Goal: Contribute content: Add original content to the website for others to see

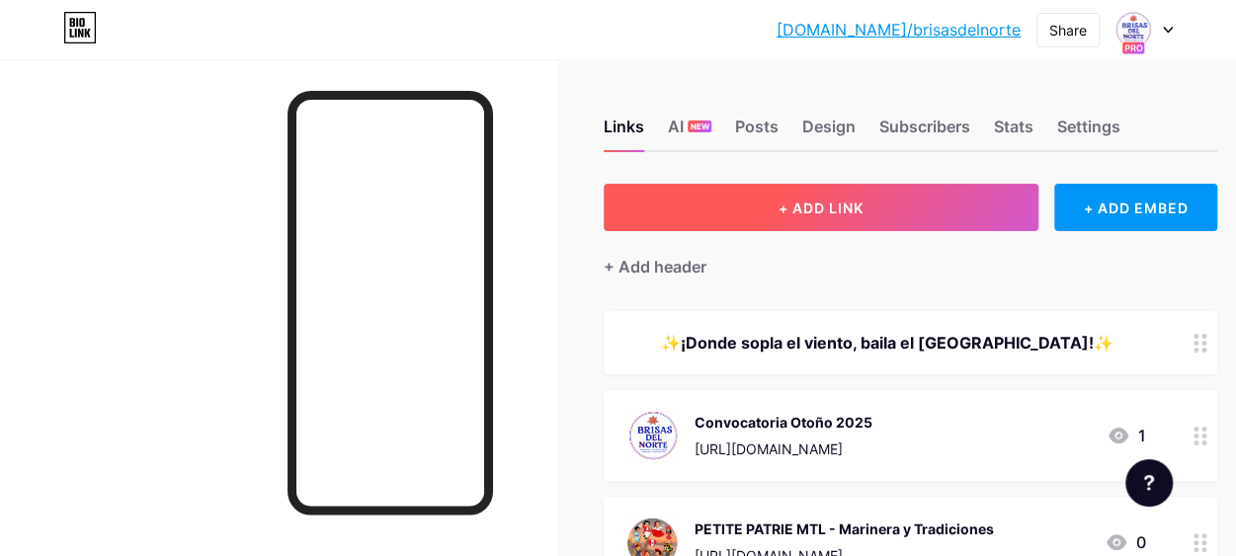
click at [856, 211] on span "+ ADD LINK" at bounding box center [821, 208] width 85 height 17
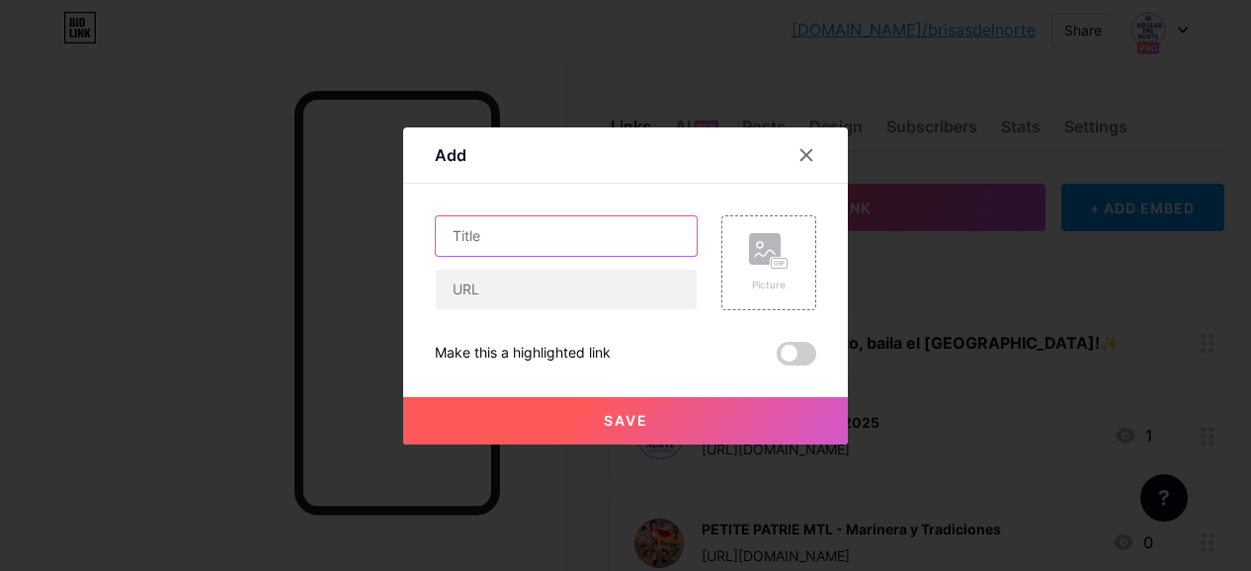
click at [550, 235] on input "text" at bounding box center [566, 236] width 261 height 40
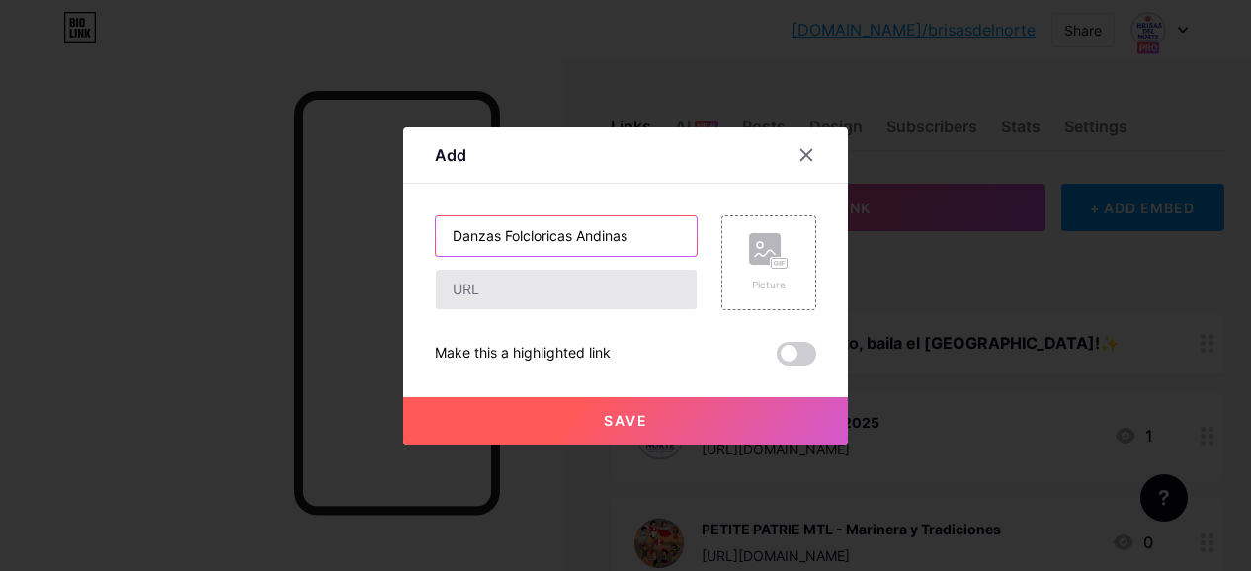
type input "Danzas Folcloricas Andinas"
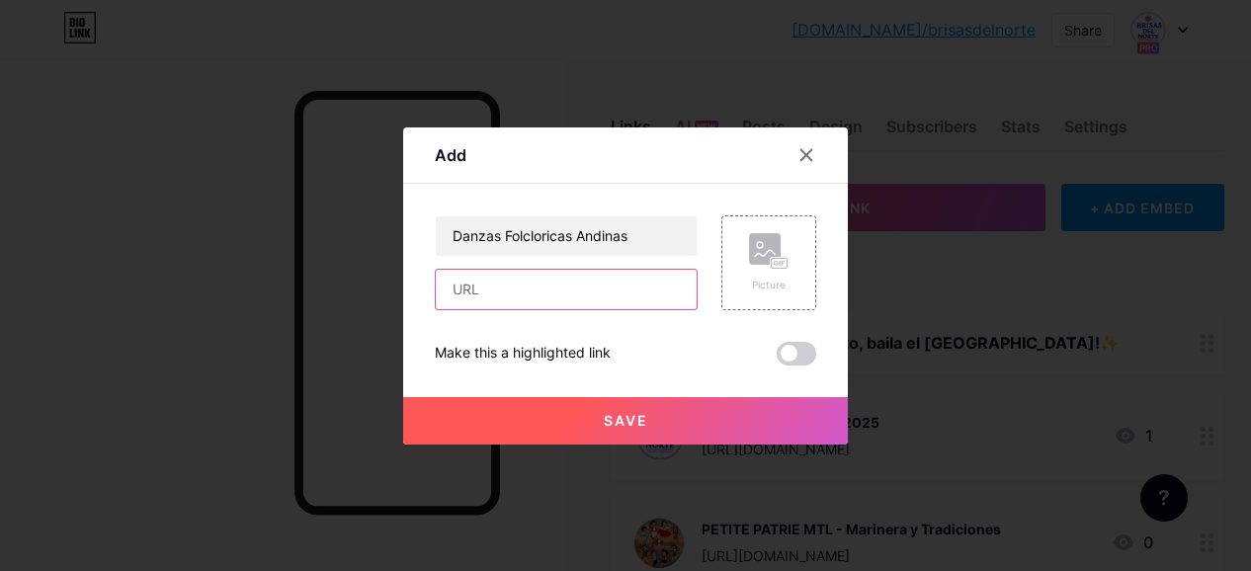
click at [528, 295] on input "text" at bounding box center [566, 290] width 261 height 40
paste input "[URL][DOMAIN_NAME]"
type input "[URL][DOMAIN_NAME]"
click at [785, 260] on rect at bounding box center [780, 263] width 16 height 10
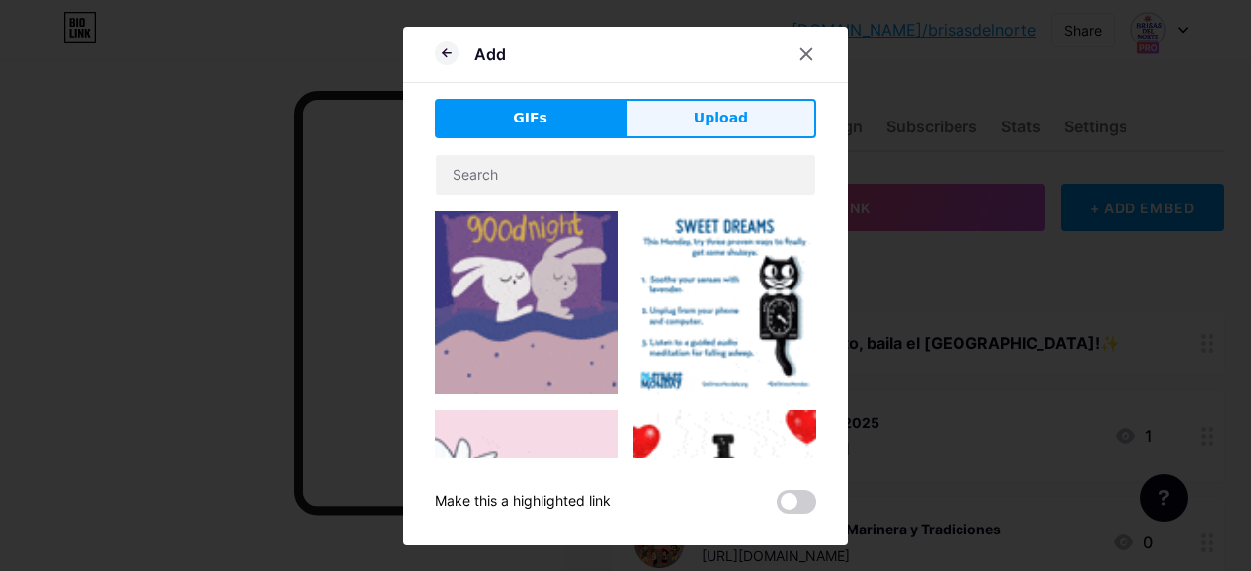
click at [692, 110] on button "Upload" at bounding box center [721, 119] width 191 height 40
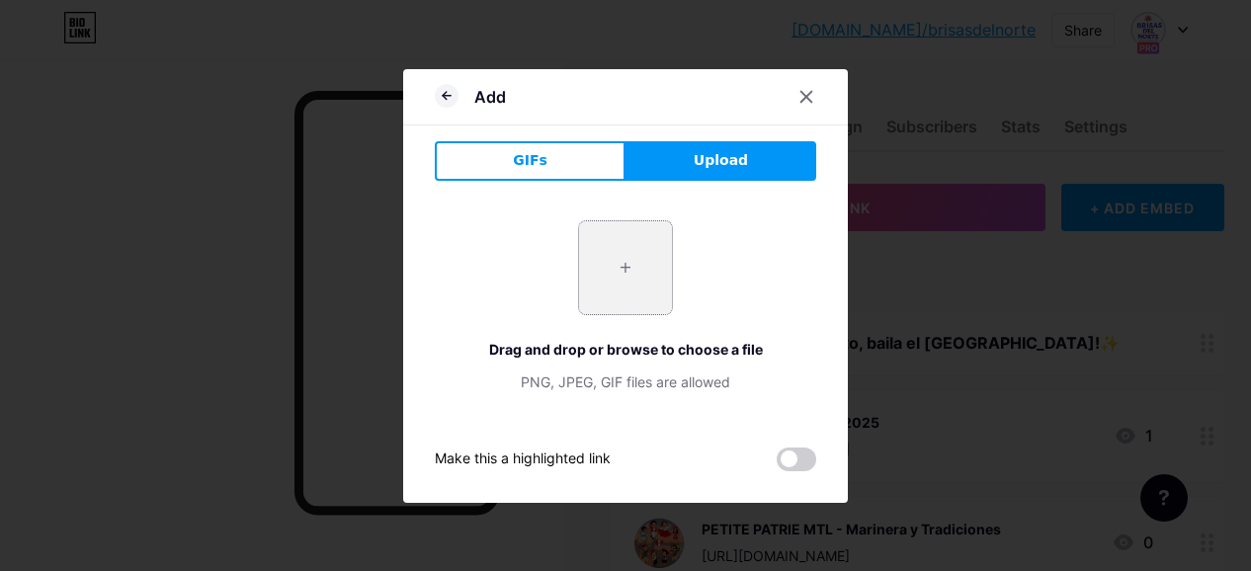
click at [621, 267] on input "file" at bounding box center [625, 267] width 93 height 93
type input "C:\fakepath\Marinera y Danzas Adultos.png"
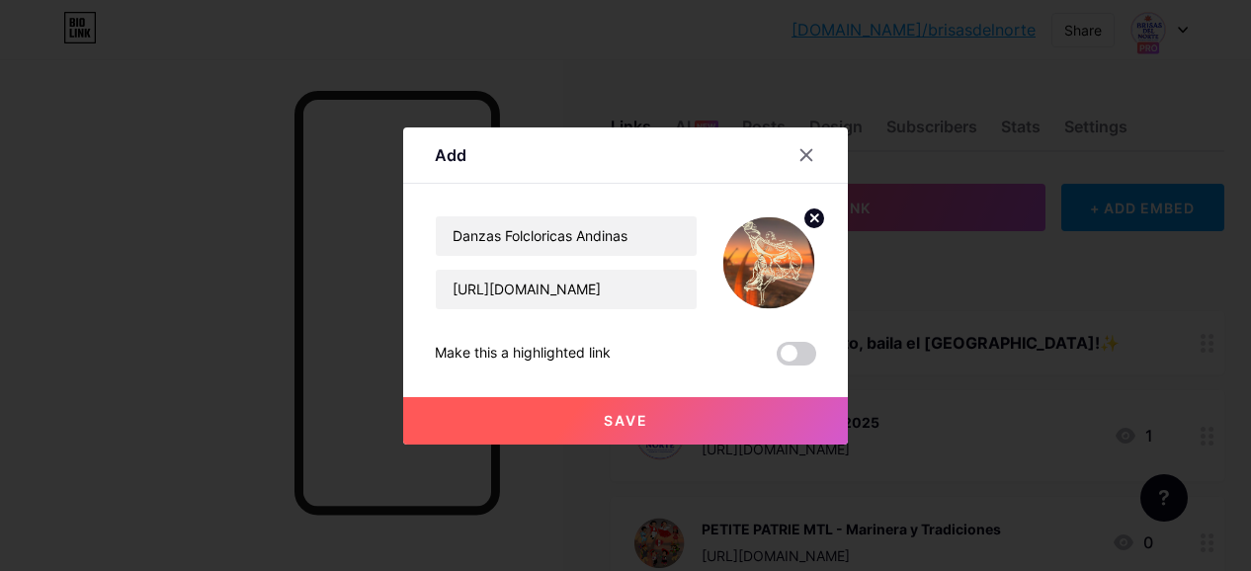
click at [628, 419] on span "Save" at bounding box center [626, 420] width 44 height 17
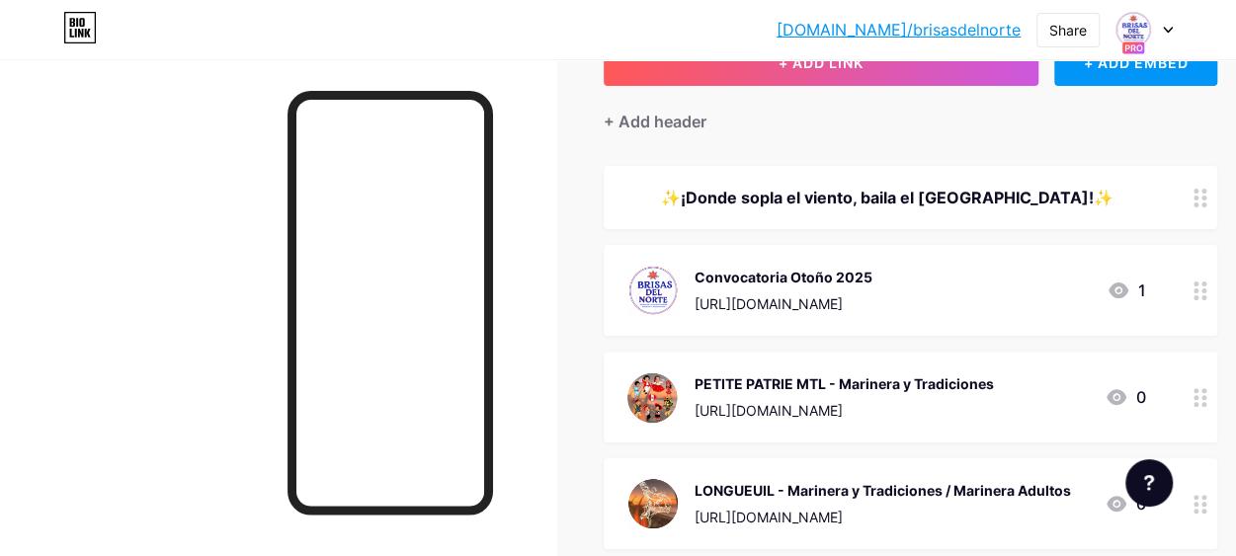
scroll to position [127, 0]
